Goal: Transaction & Acquisition: Purchase product/service

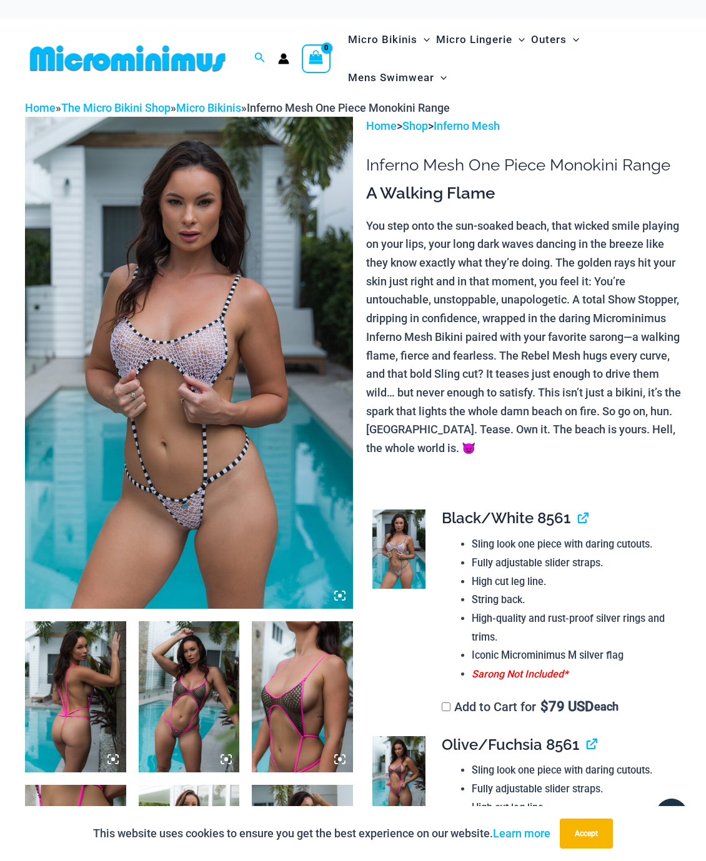
click at [199, 308] on img at bounding box center [189, 363] width 328 height 492
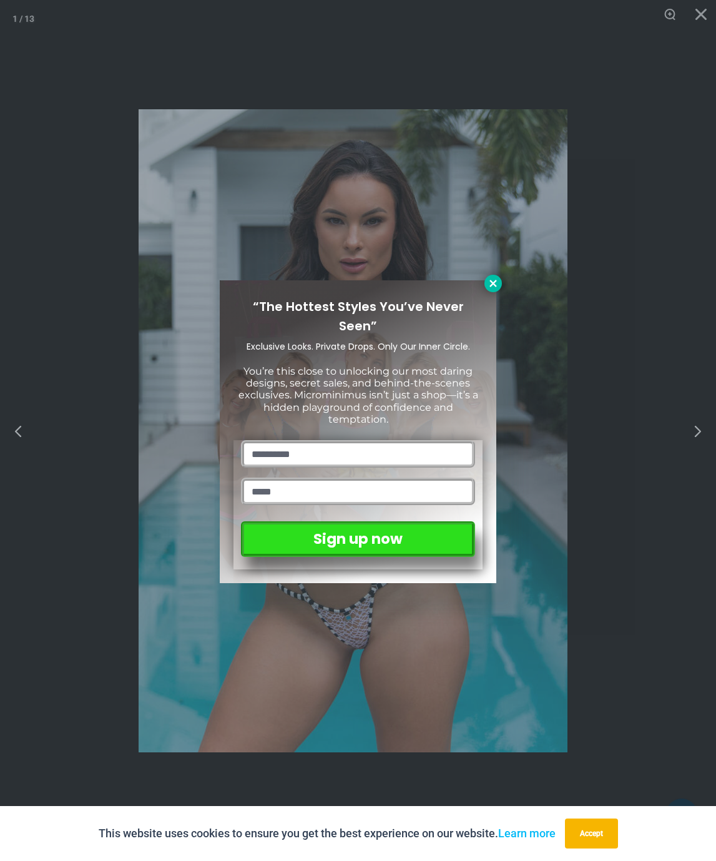
click at [494, 282] on icon at bounding box center [493, 283] width 11 height 11
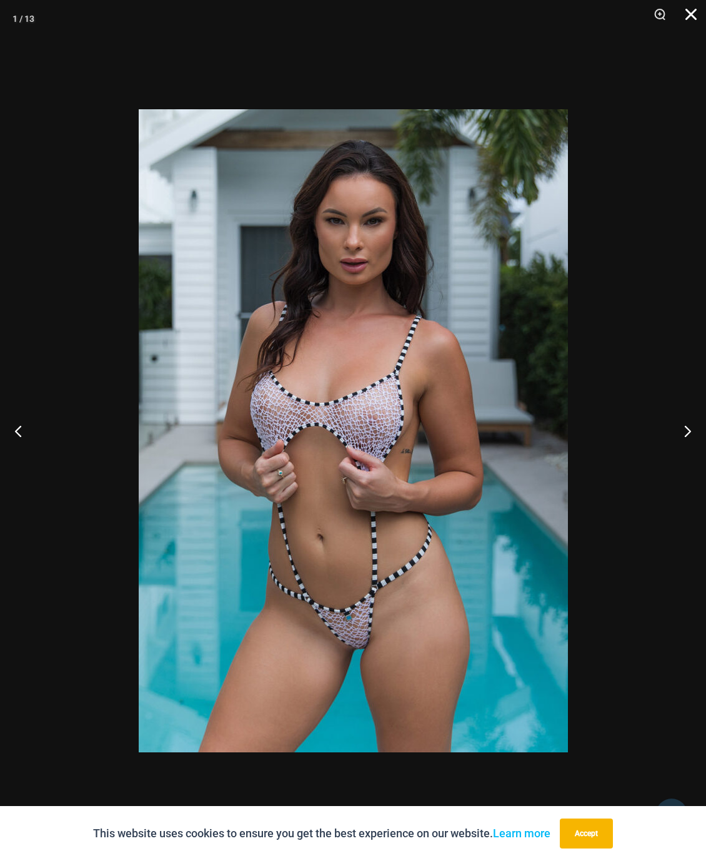
click at [685, 19] on button "Close" at bounding box center [686, 18] width 31 height 37
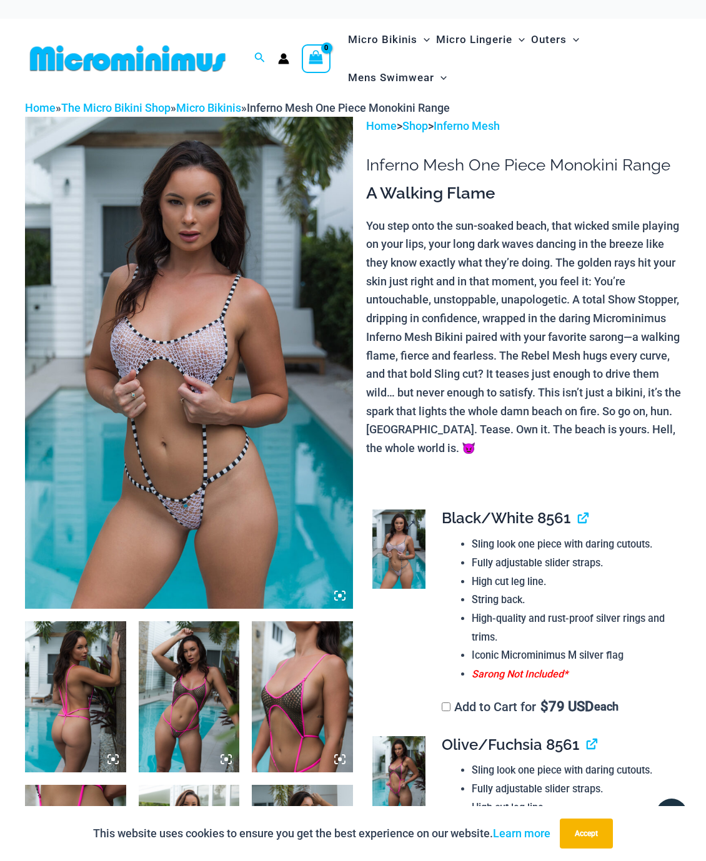
click at [423, 510] on img at bounding box center [398, 549] width 53 height 79
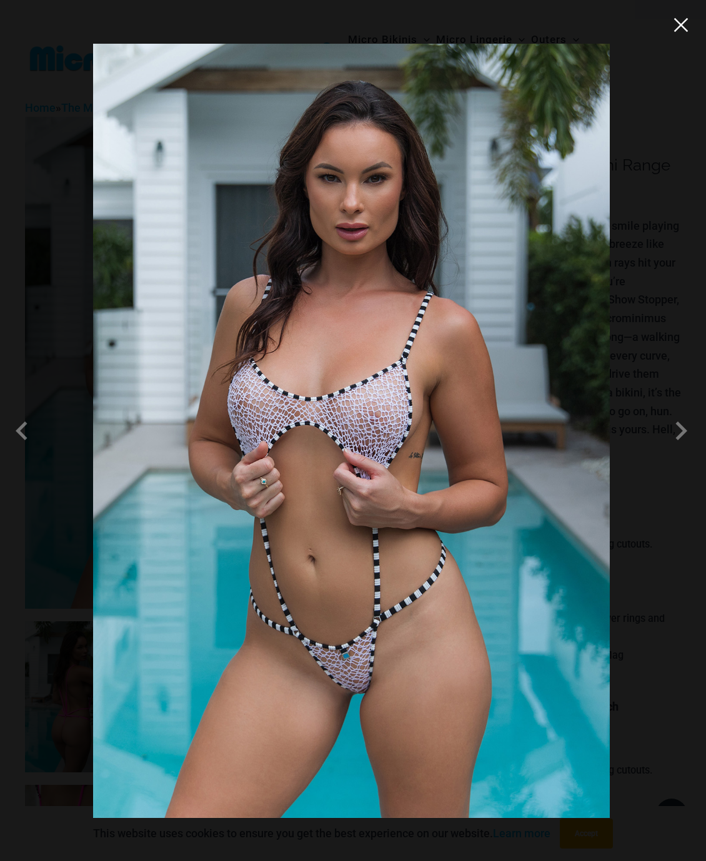
click at [683, 34] on button "Close" at bounding box center [680, 25] width 19 height 19
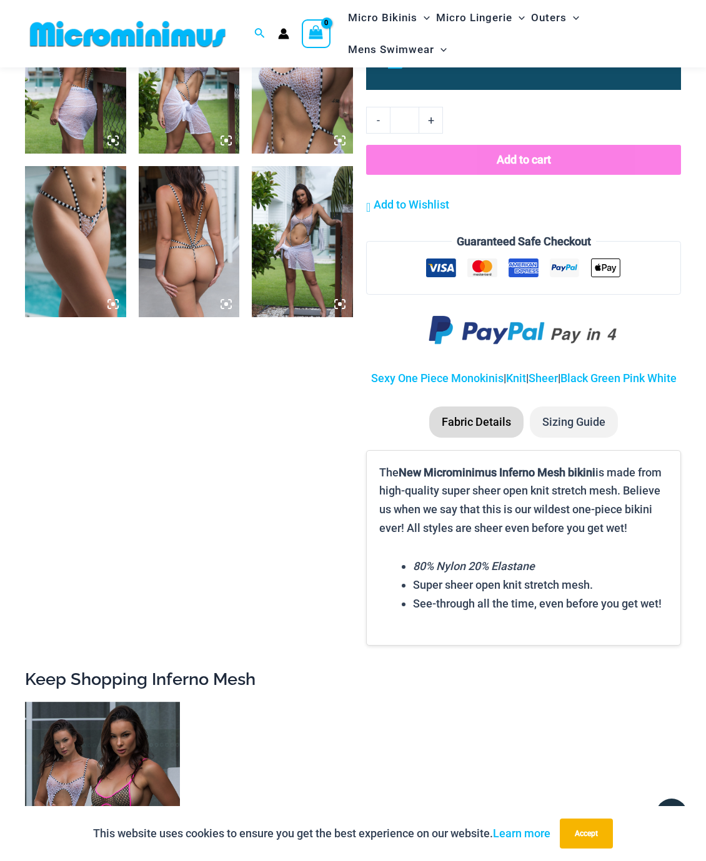
scroll to position [937, 0]
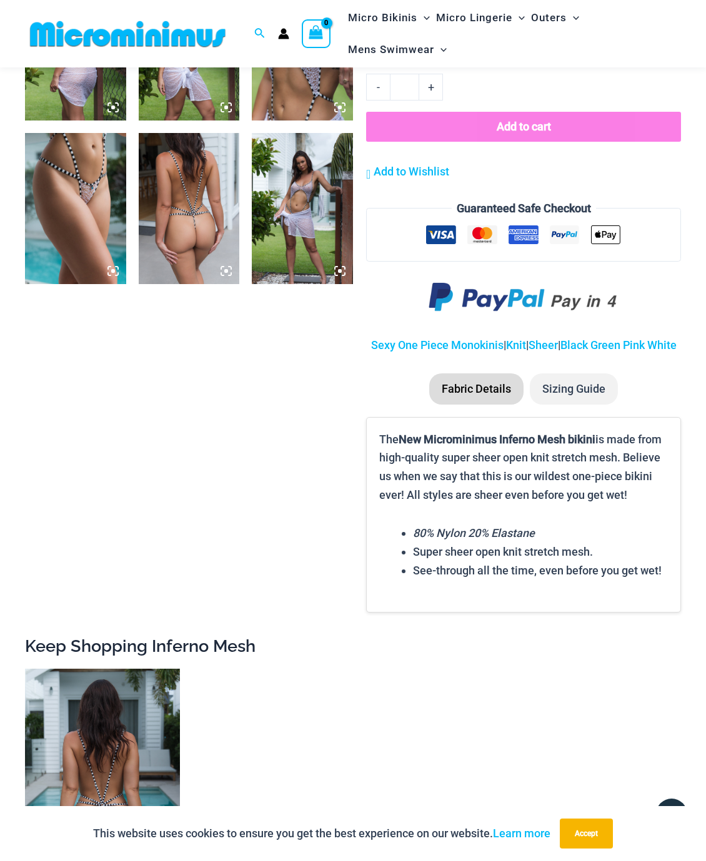
click at [108, 669] on img at bounding box center [102, 785] width 155 height 232
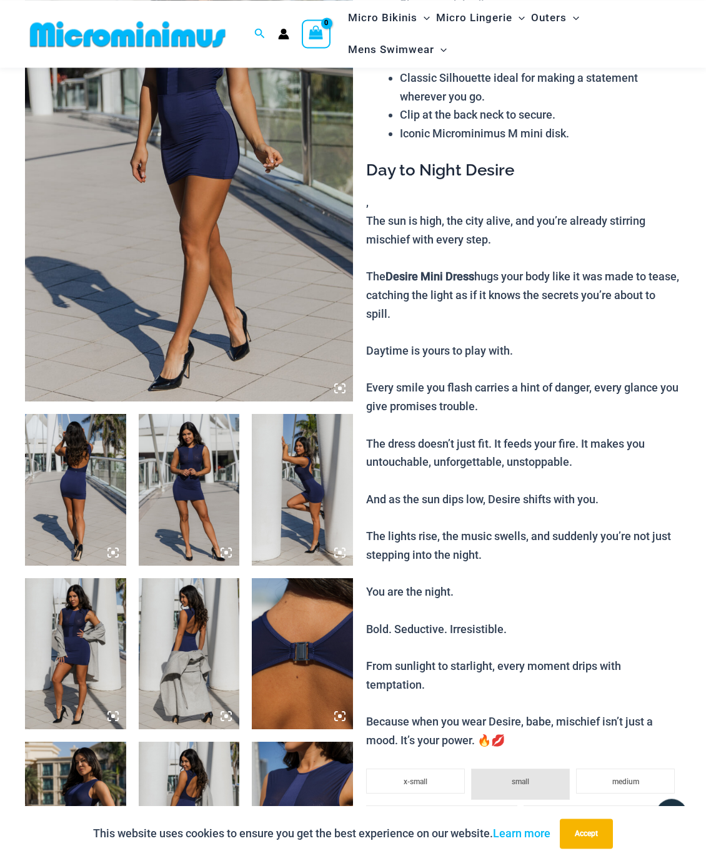
scroll to position [150, 0]
